Goal: Information Seeking & Learning: Learn about a topic

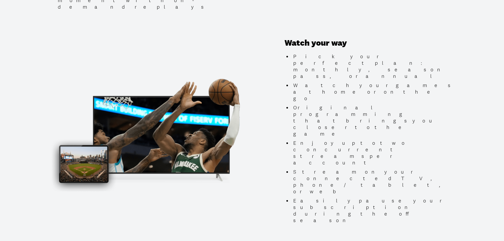
scroll to position [455, 0]
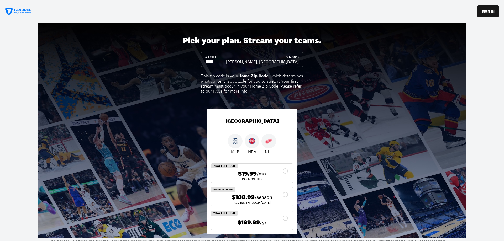
click at [19, 9] on icon at bounding box center [18, 12] width 26 height 8
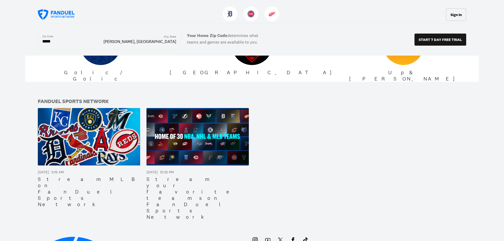
scroll to position [920, 0]
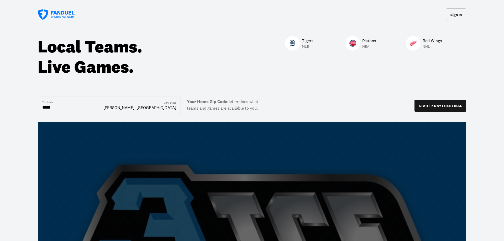
click at [432, 40] on p "Red Wings" at bounding box center [431, 41] width 19 height 6
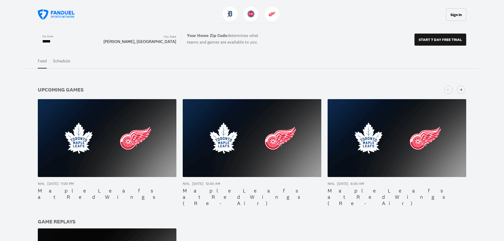
scroll to position [99, 0]
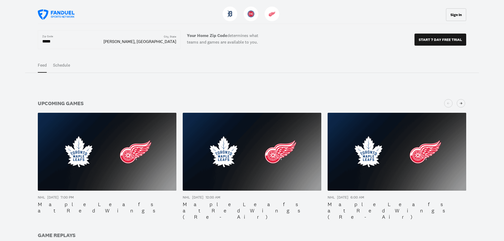
click at [63, 65] on button "Schedule" at bounding box center [61, 65] width 17 height 15
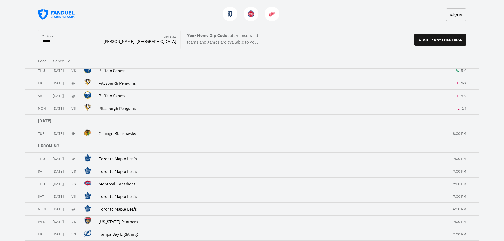
scroll to position [153, 0]
